Goal: Task Accomplishment & Management: Manage account settings

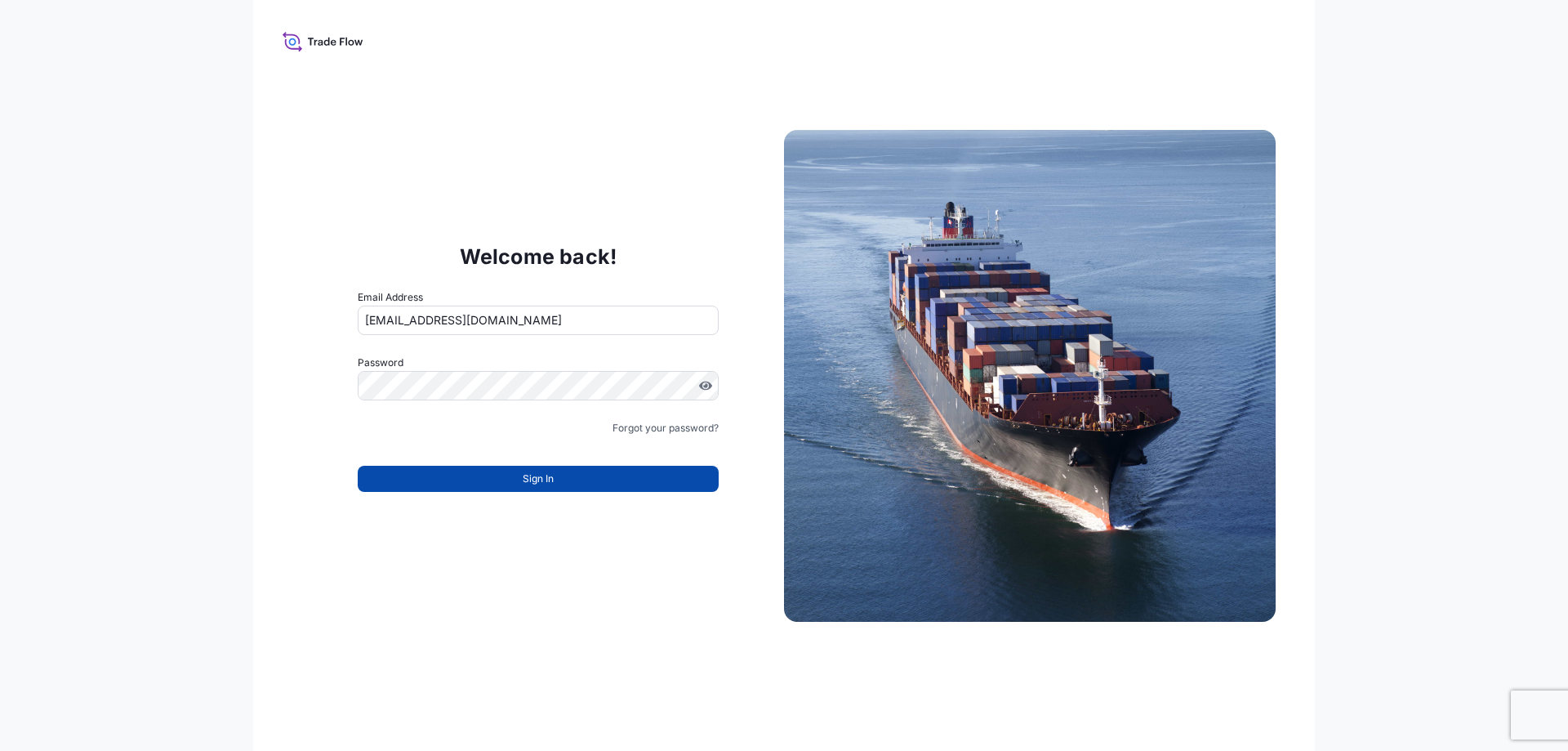
click at [546, 483] on span "Sign In" at bounding box center [539, 479] width 31 height 17
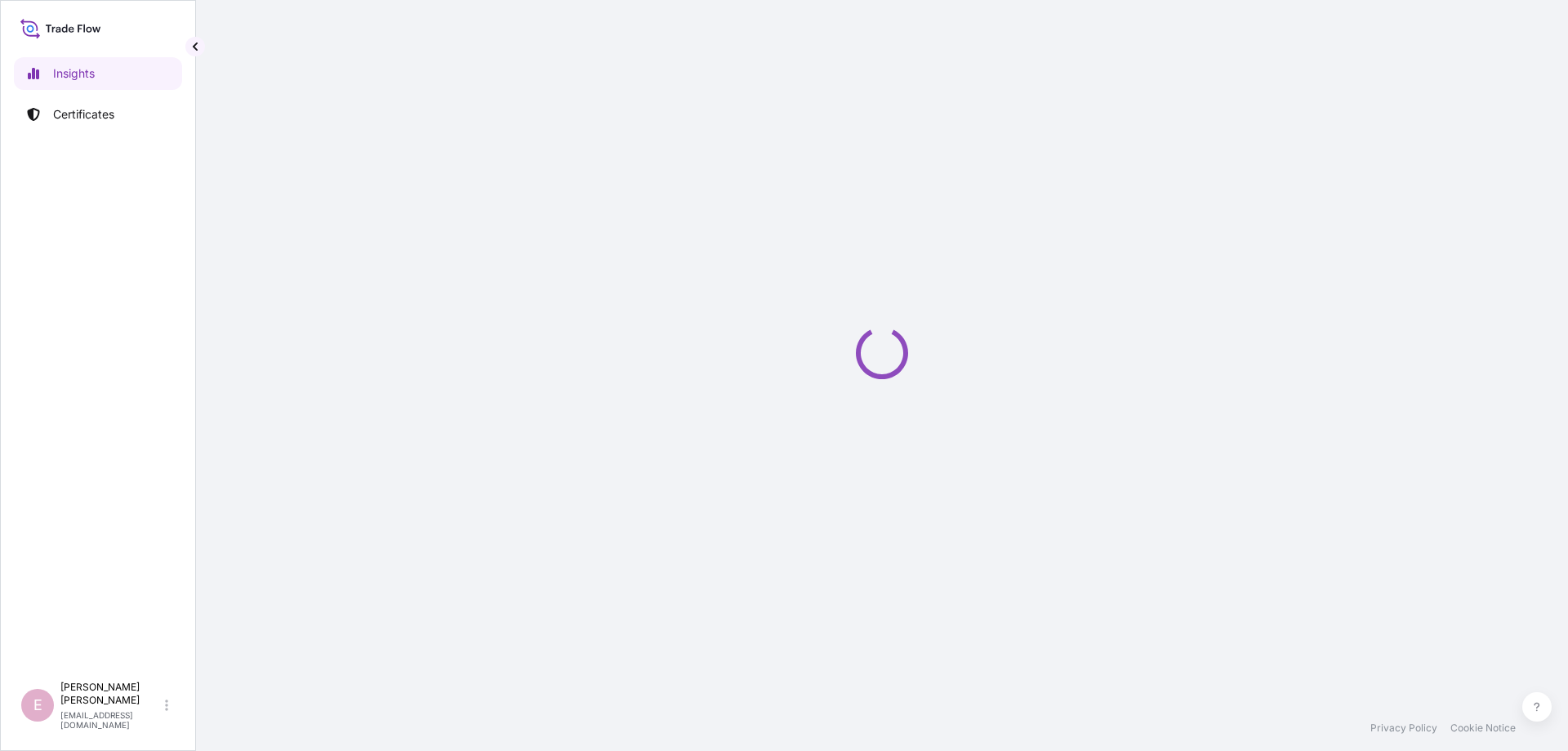
select select "2025"
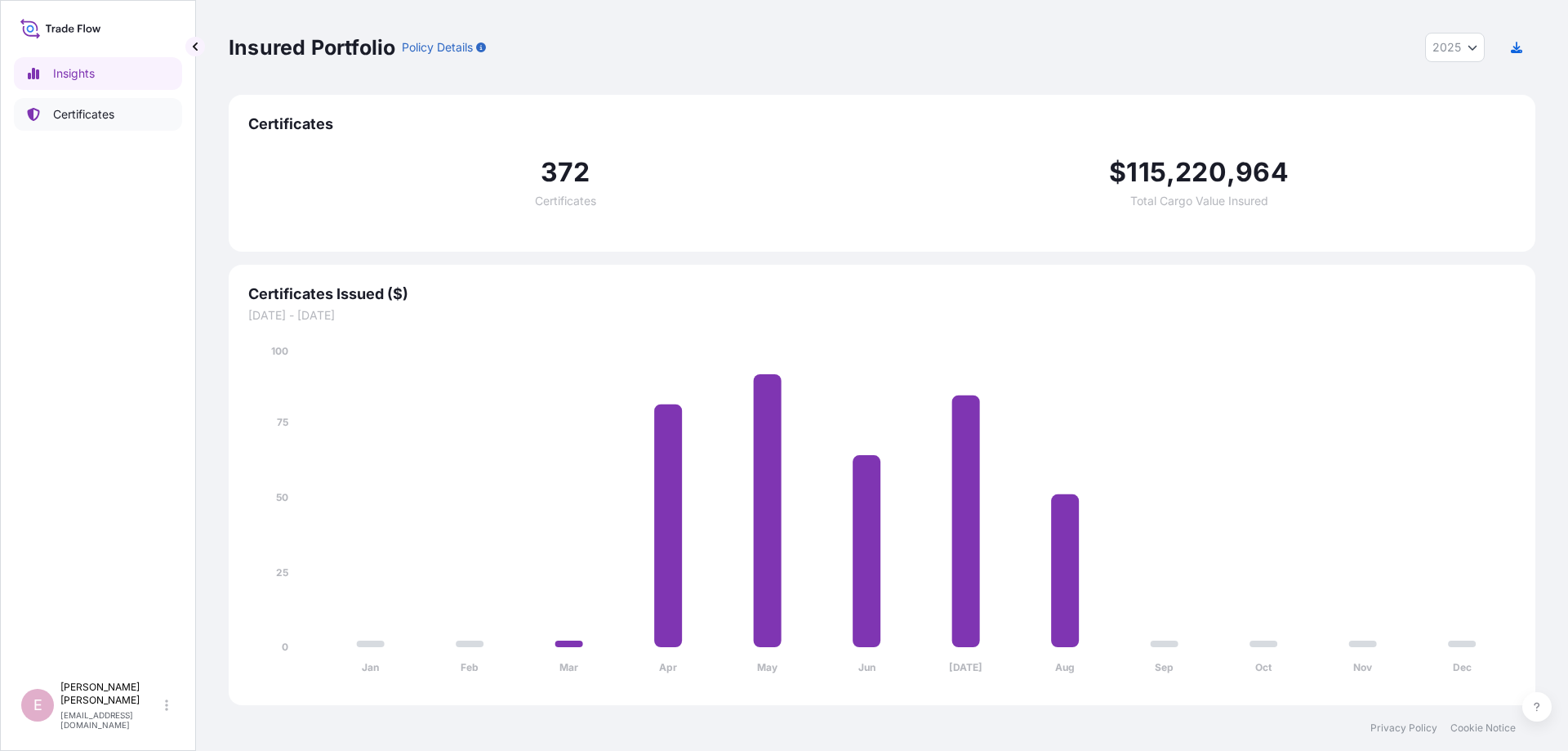
click at [87, 112] on p "Certificates" at bounding box center [83, 115] width 61 height 17
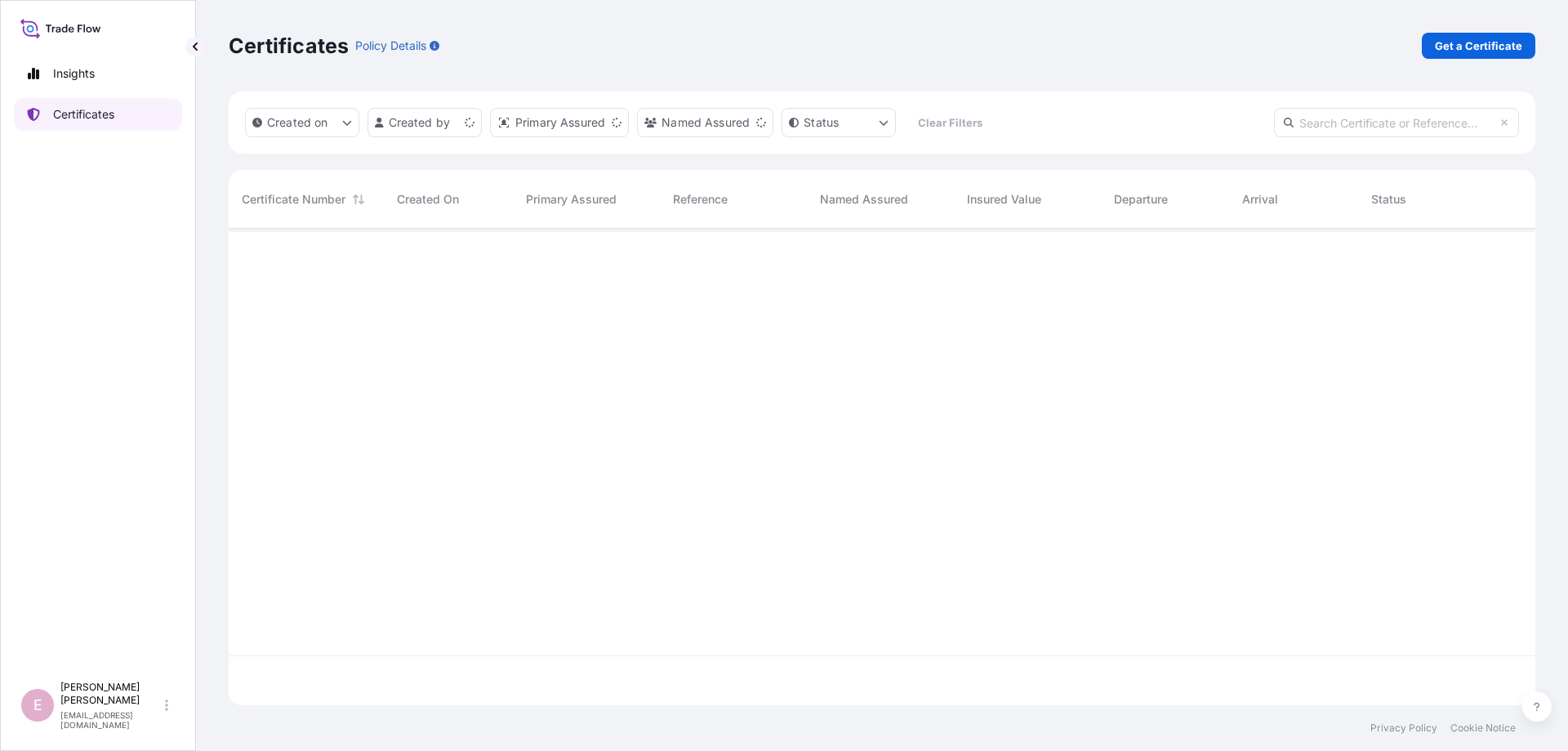
scroll to position [485, 1307]
click at [1380, 125] on input "text" at bounding box center [1396, 123] width 245 height 30
paste input "[PHONE_NUMBER]"
type input "[PHONE_NUMBER]"
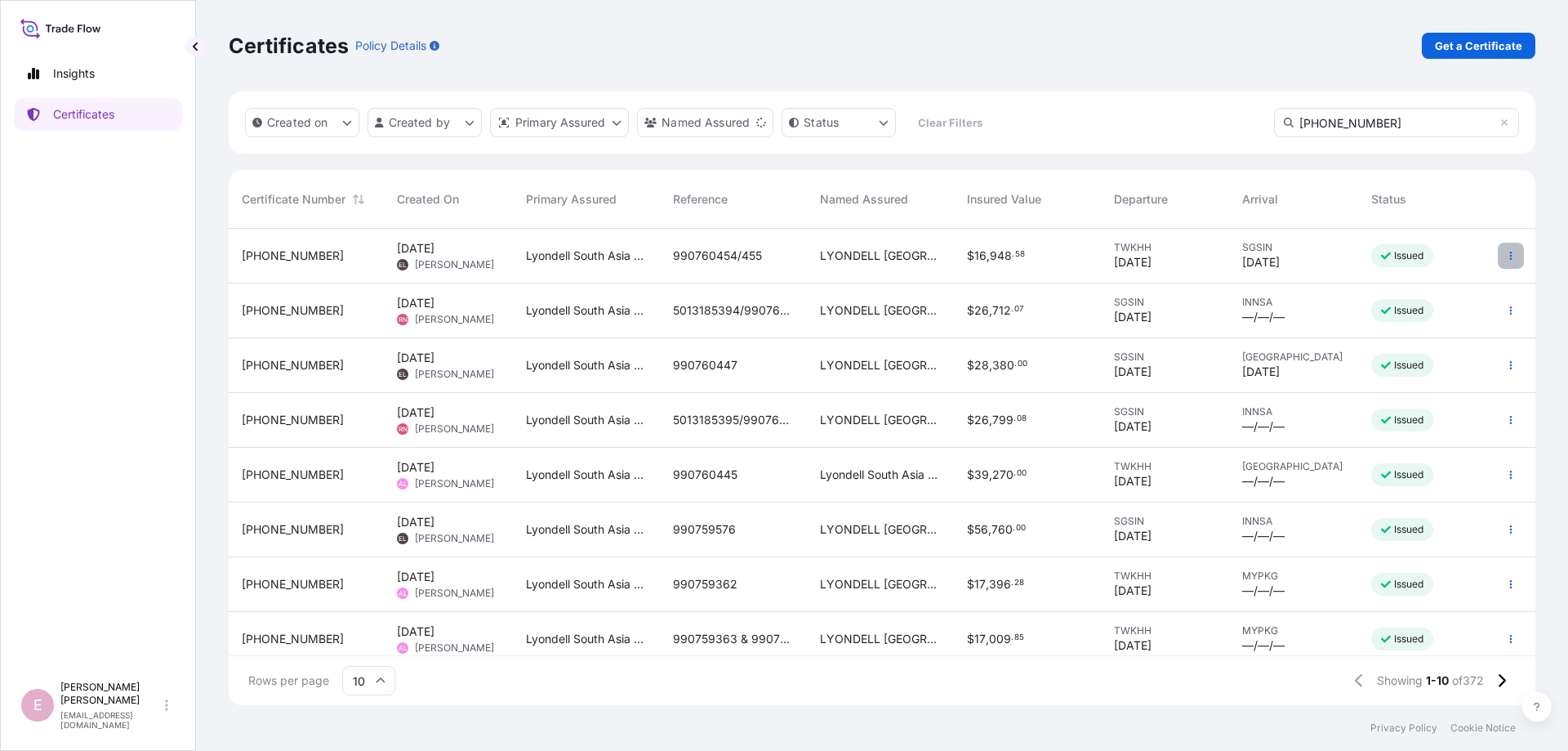
click at [1516, 262] on button "button" at bounding box center [1511, 256] width 26 height 26
click at [386, 681] on input "10" at bounding box center [368, 681] width 53 height 30
click at [359, 640] on div "50" at bounding box center [368, 635] width 40 height 31
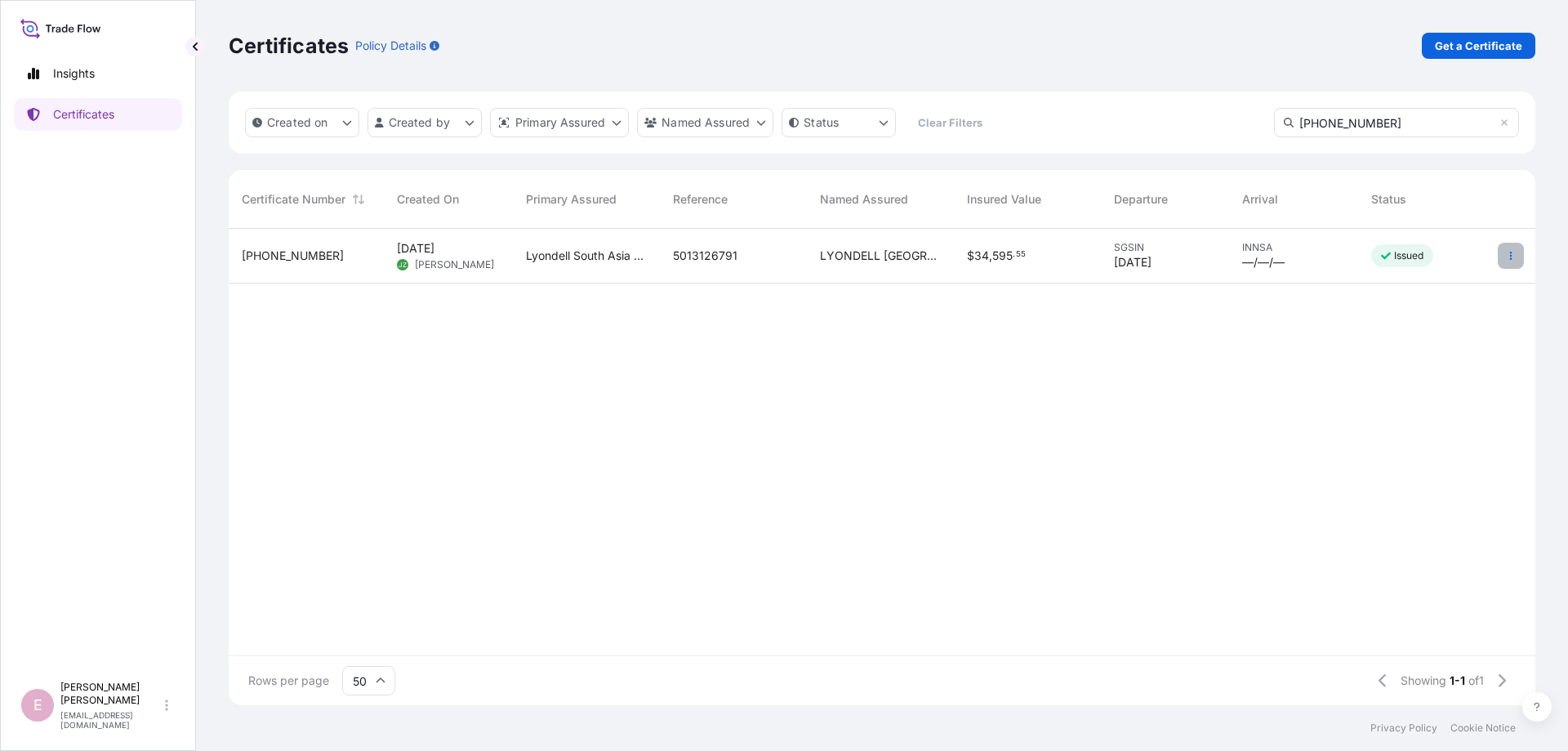
click at [1512, 257] on icon "button" at bounding box center [1511, 256] width 10 height 10
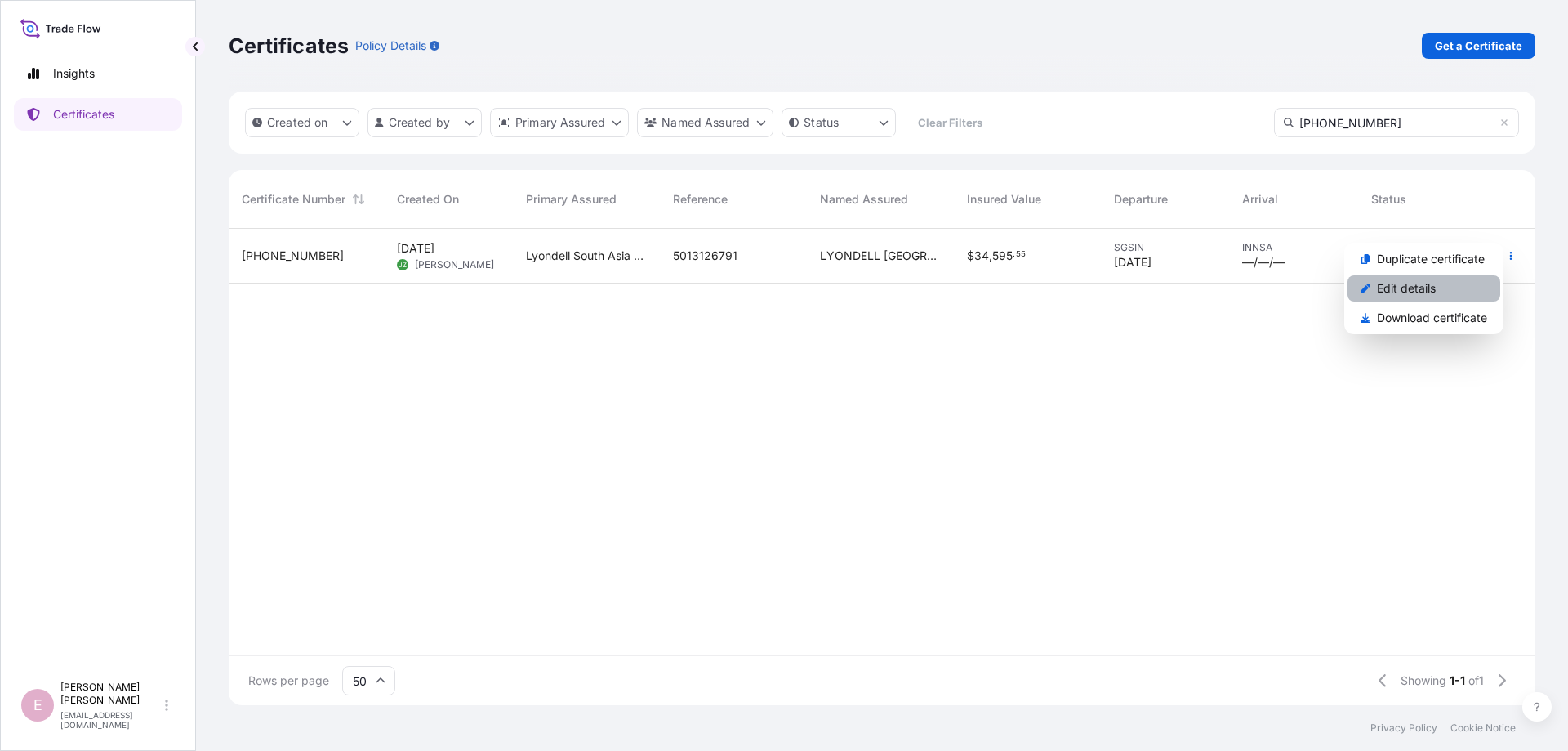
click at [1403, 288] on p "Edit details" at bounding box center [1406, 288] width 59 height 17
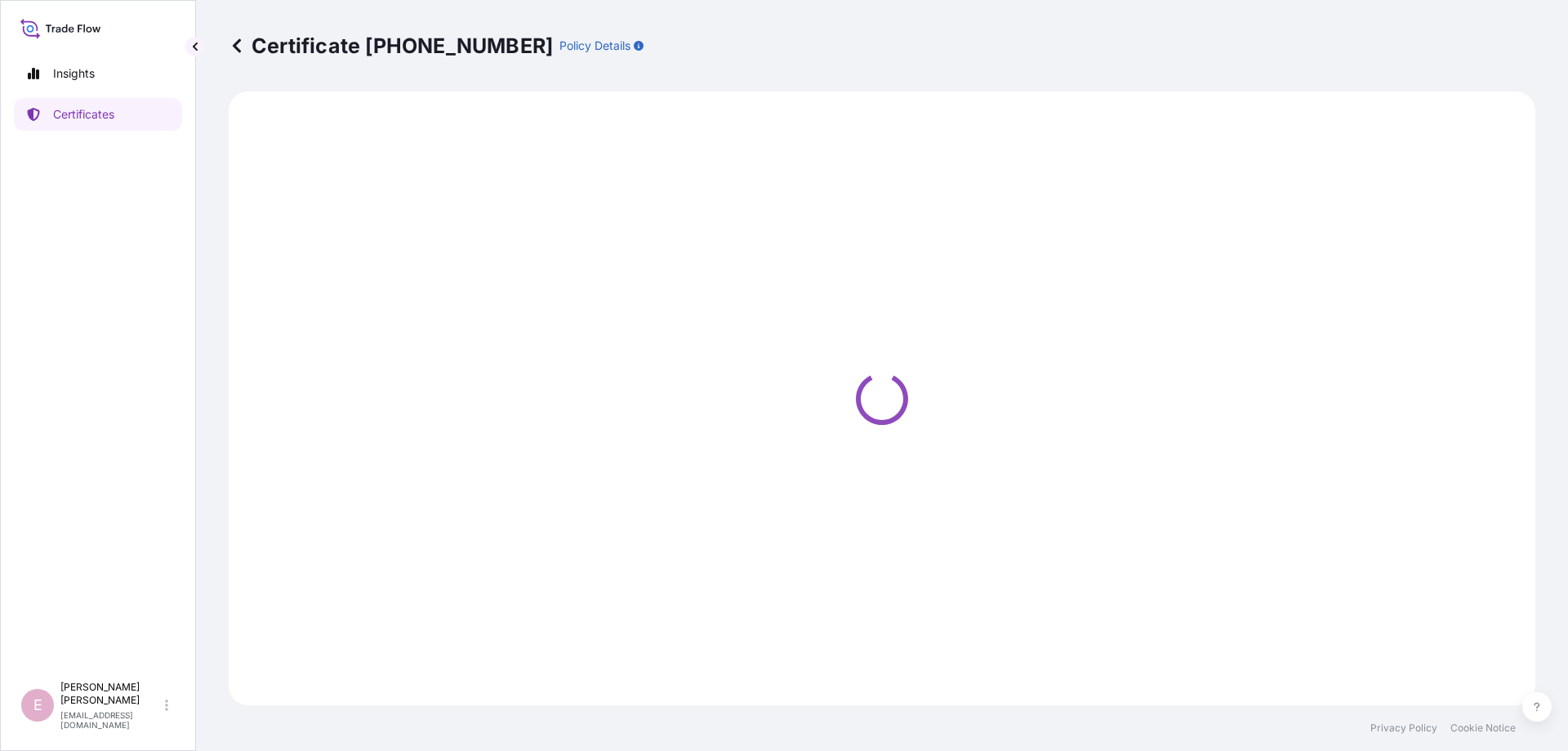
select select "Sea"
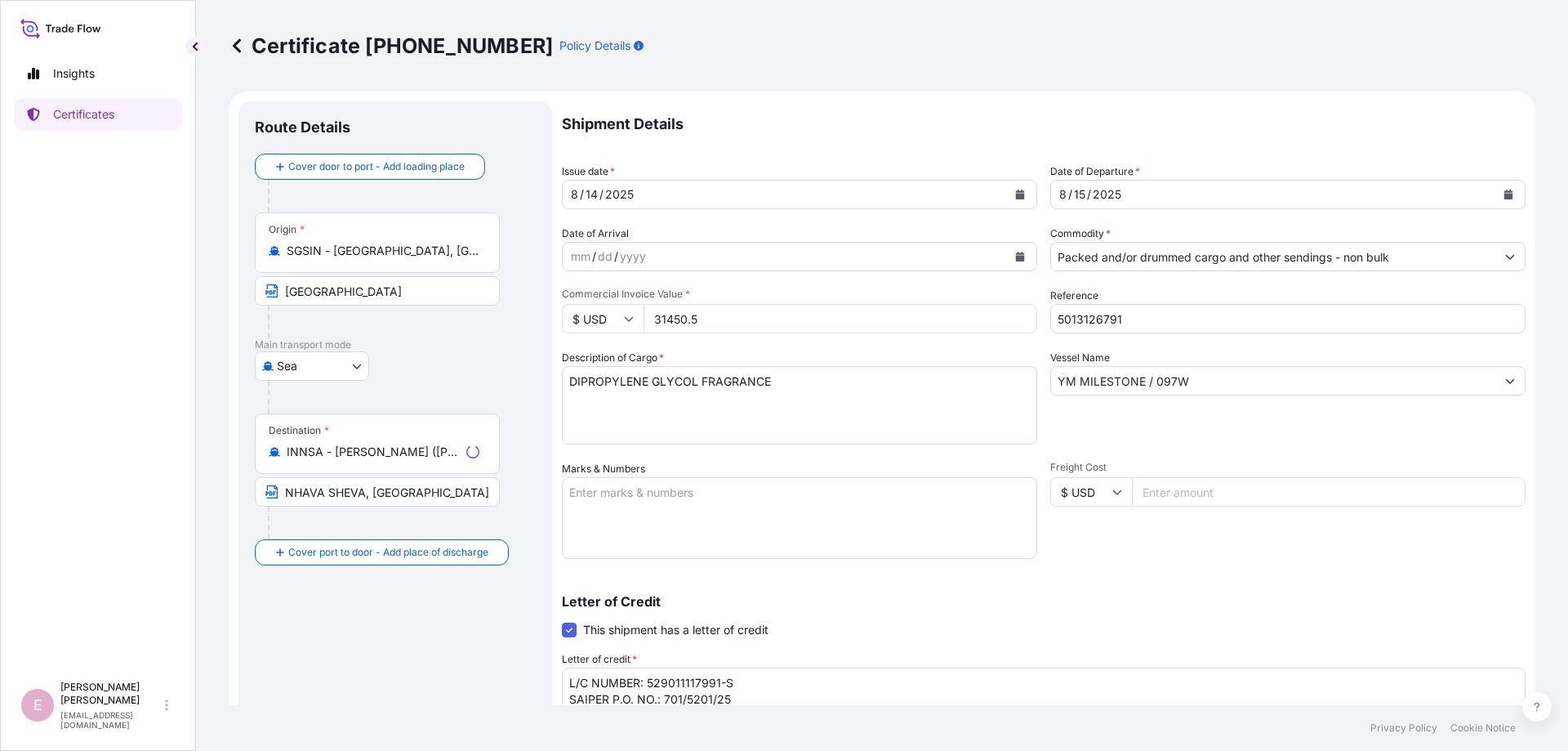
type input "[STREET_ADDRESS]"
select select "32022"
click at [1509, 197] on icon "Calendar" at bounding box center [1509, 194] width 9 height 10
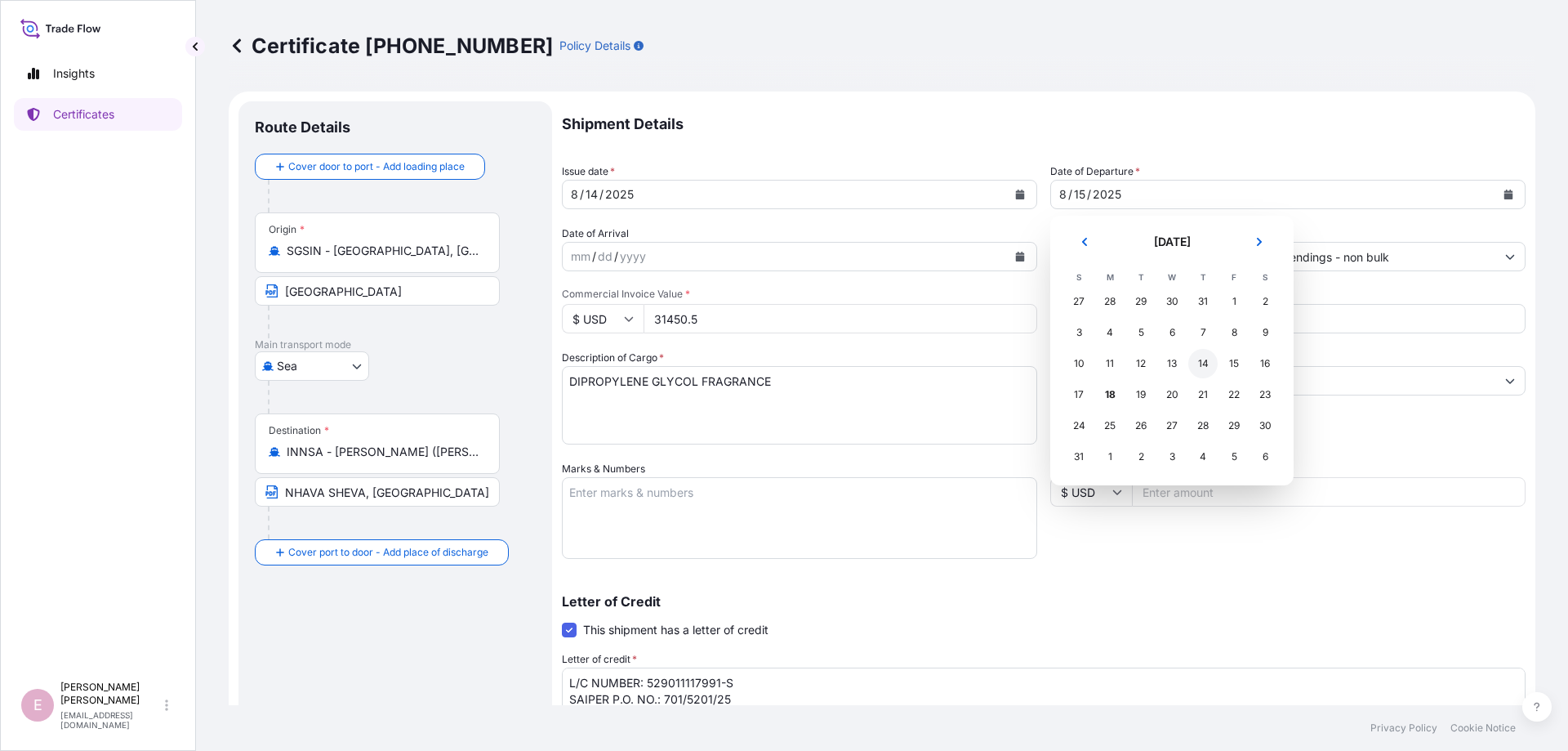
click at [1200, 364] on div "14" at bounding box center [1204, 364] width 30 height 30
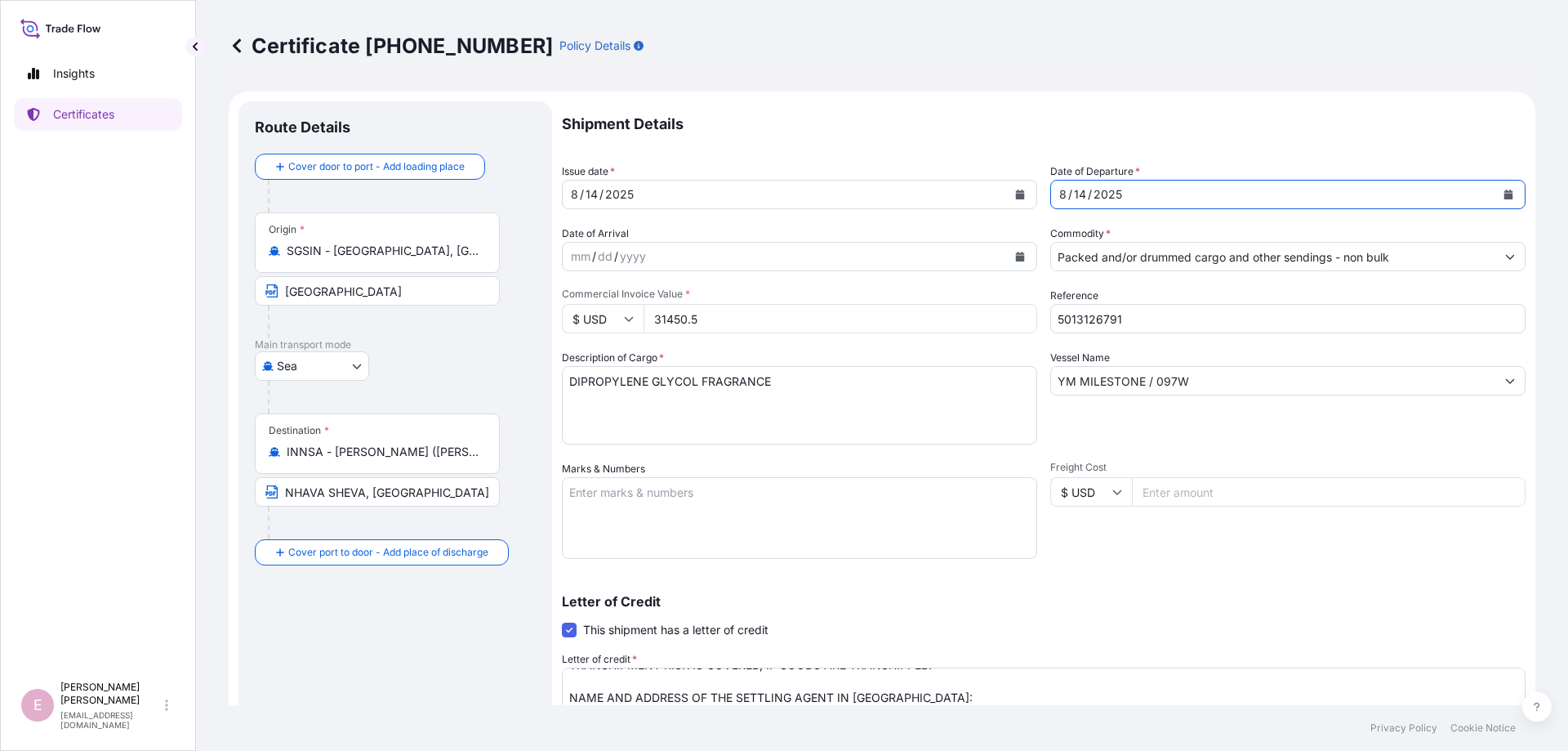
scroll to position [283, 0]
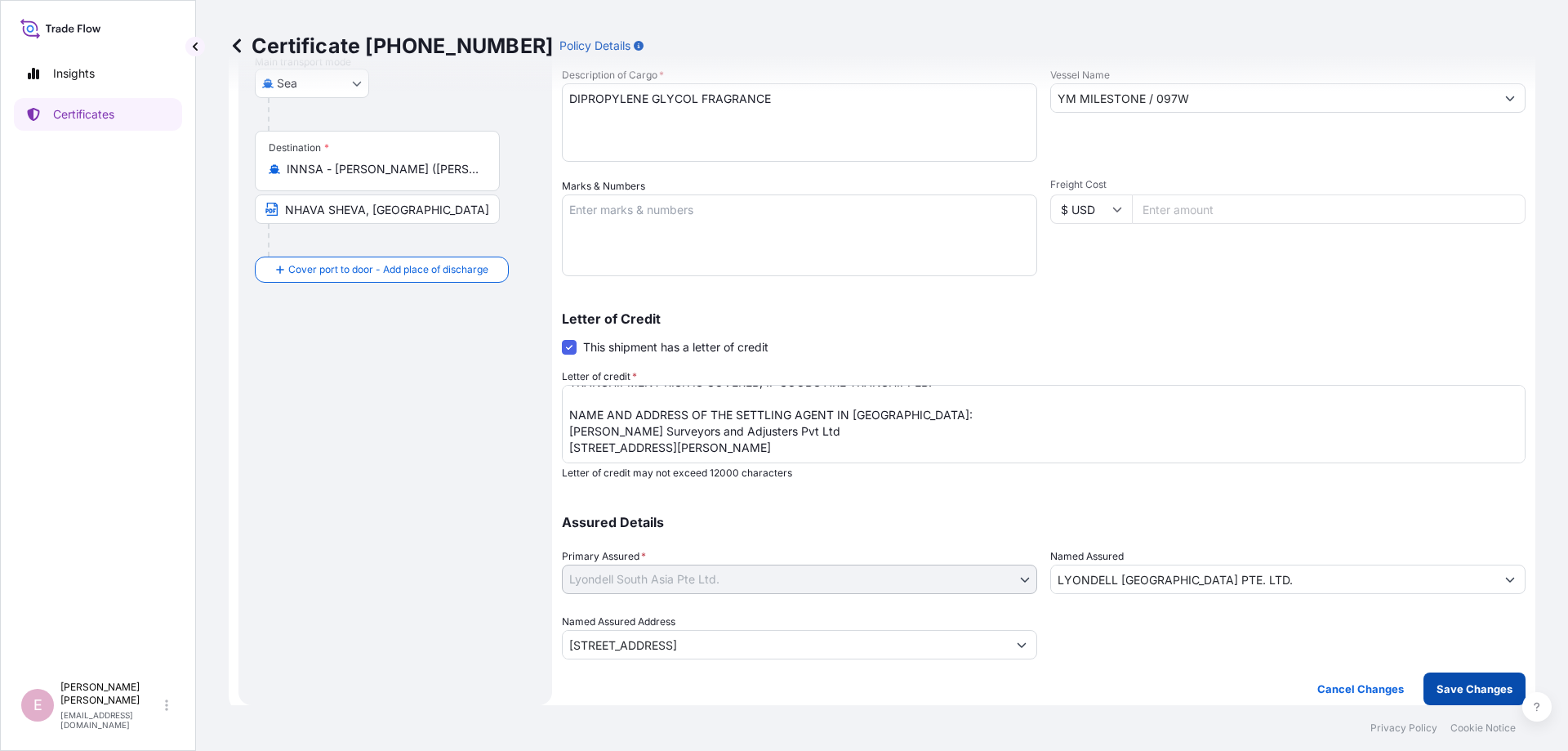
click at [1475, 692] on p "Save Changes" at bounding box center [1475, 689] width 76 height 17
type input "[STREET_ADDRESS]"
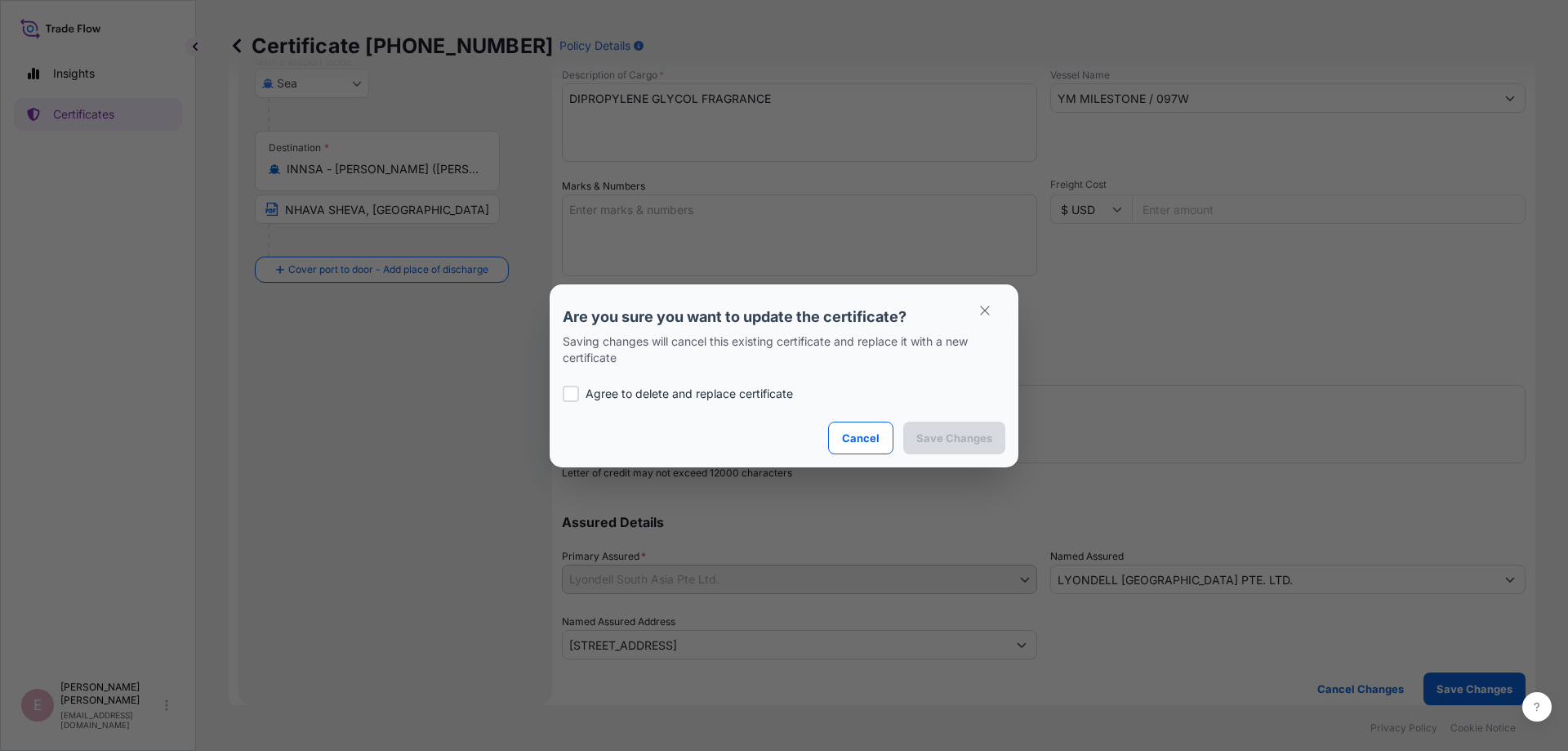
click at [568, 391] on div at bounding box center [571, 394] width 17 height 17
checkbox input "true"
click at [968, 445] on p "Save Changes" at bounding box center [954, 438] width 76 height 17
type input "[STREET_ADDRESS]"
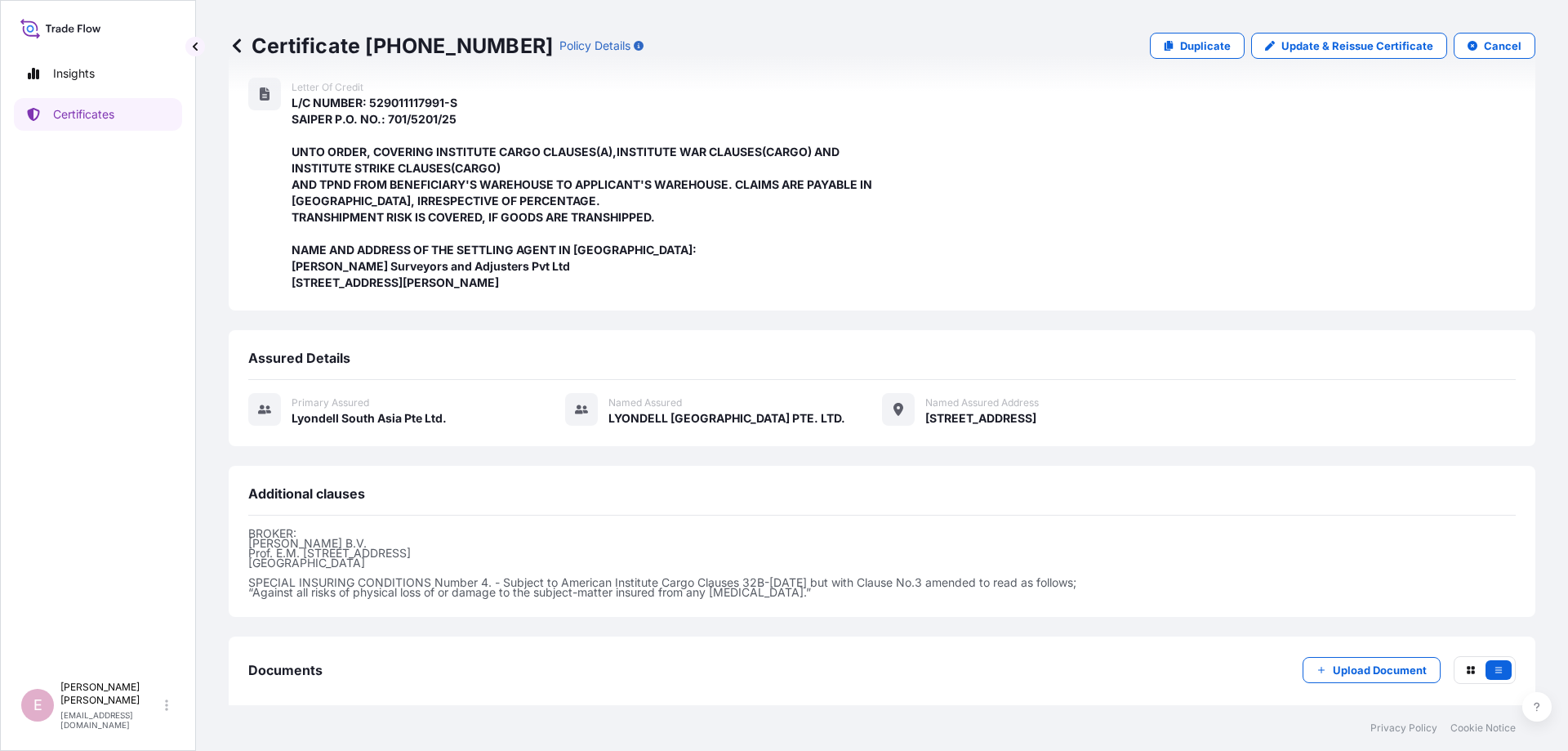
scroll to position [469, 0]
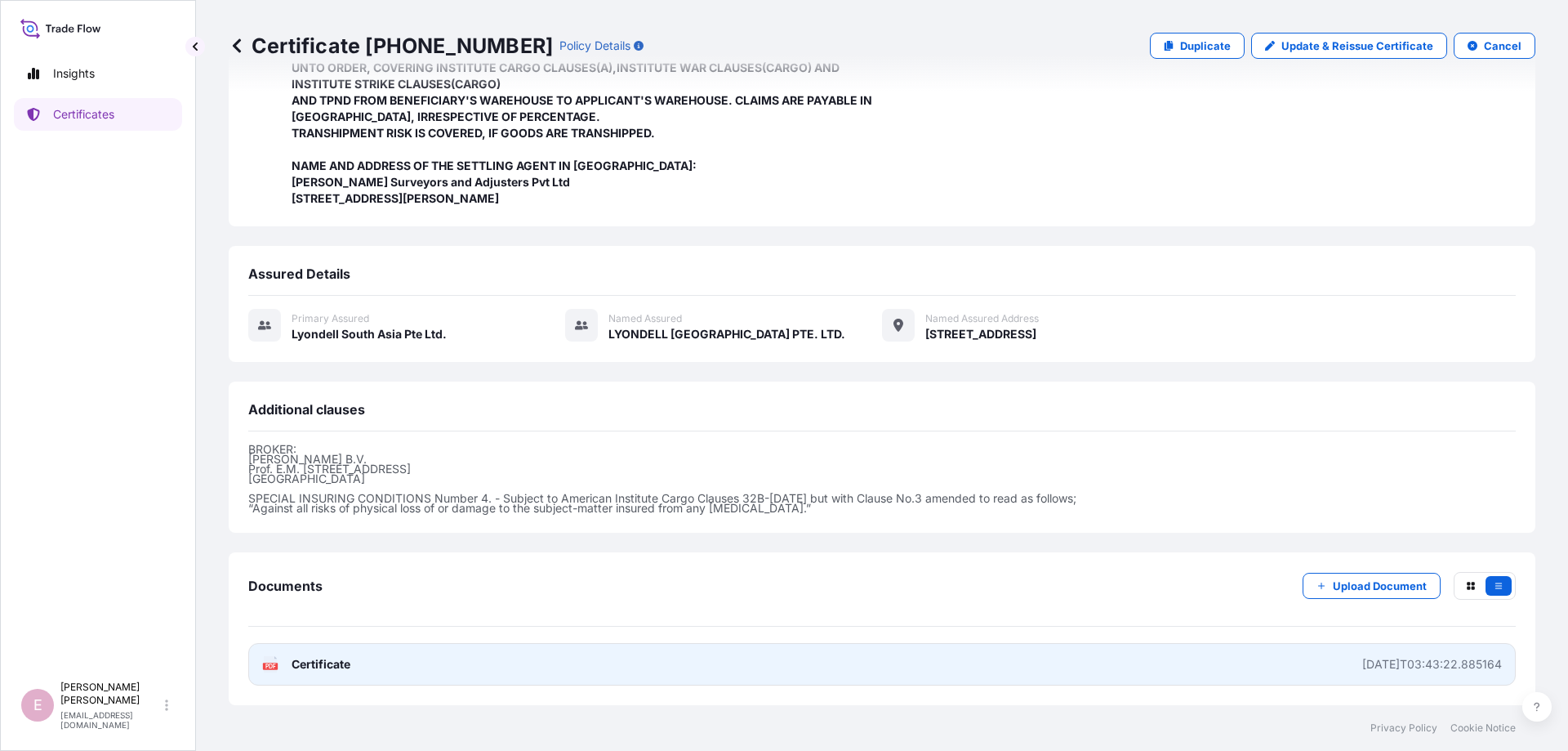
click at [267, 667] on text "PDF" at bounding box center [270, 666] width 11 height 6
